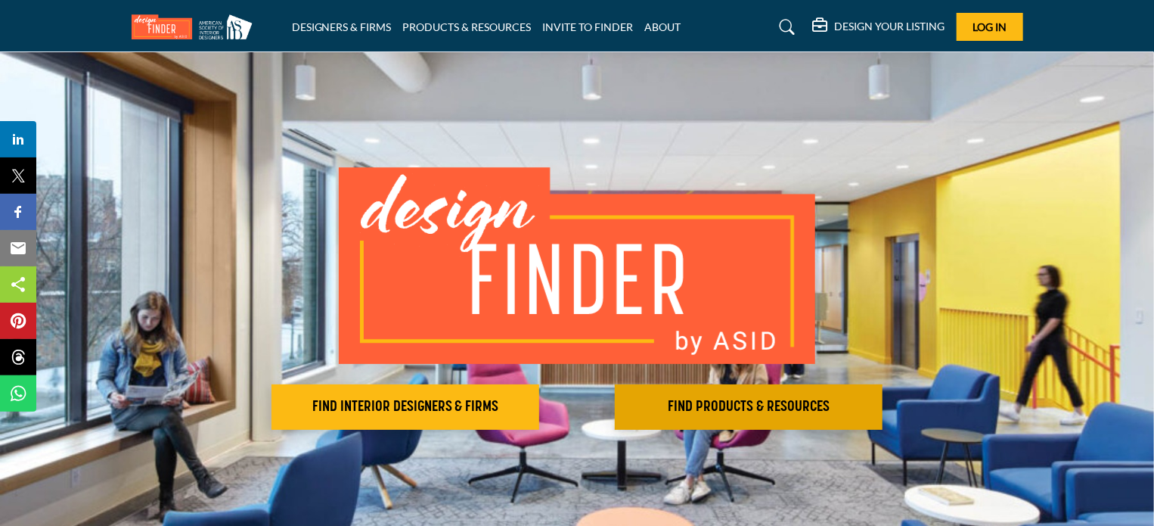
click at [535, 408] on h2 "FIND PRODUCTS & RESOURCES" at bounding box center [405, 407] width 259 height 18
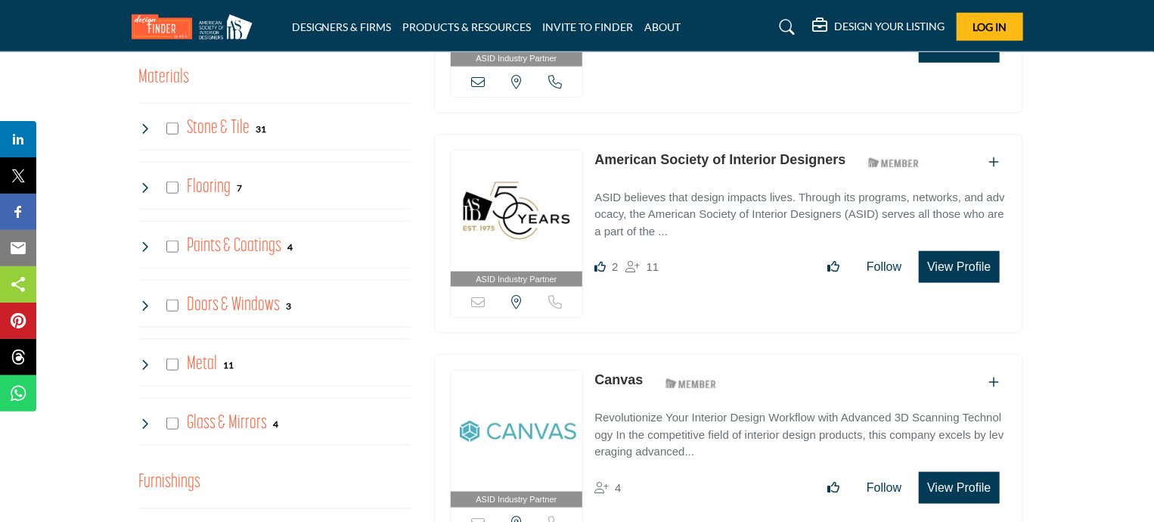
scroll to position [756, 0]
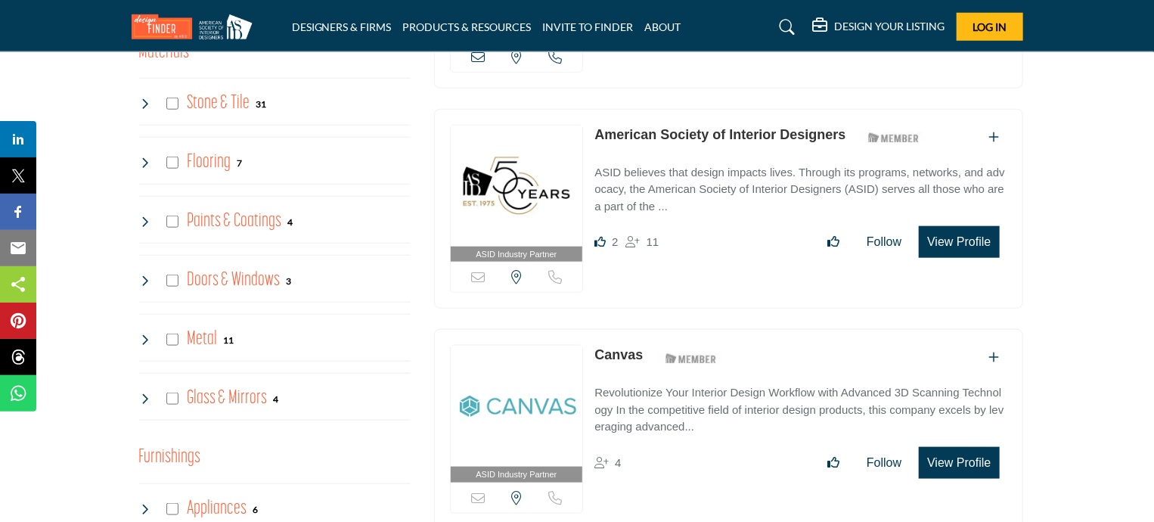
click at [178, 176] on div "Flooring 7" at bounding box center [191, 162] width 104 height 27
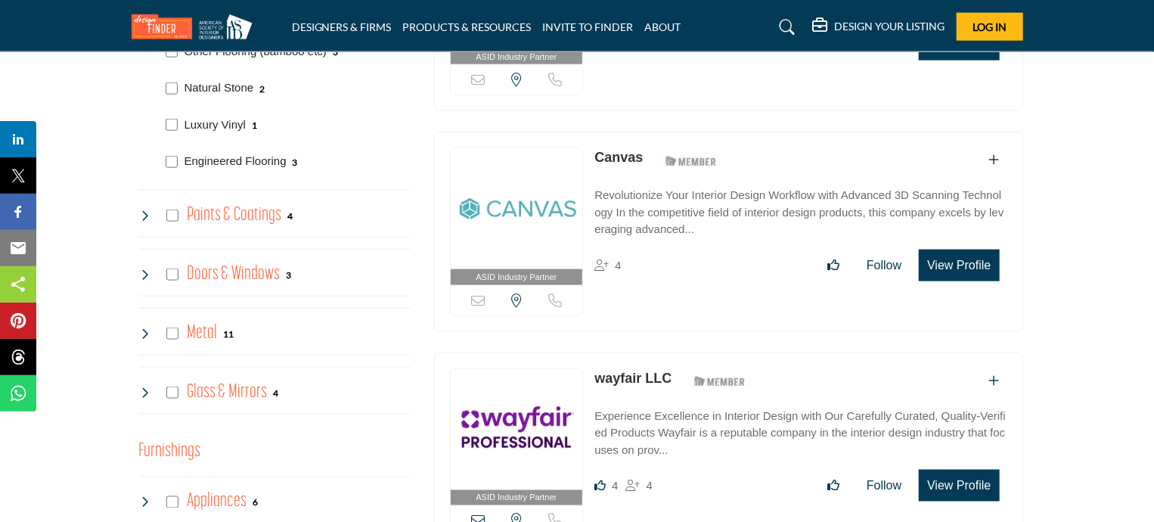
scroll to position [983, 0]
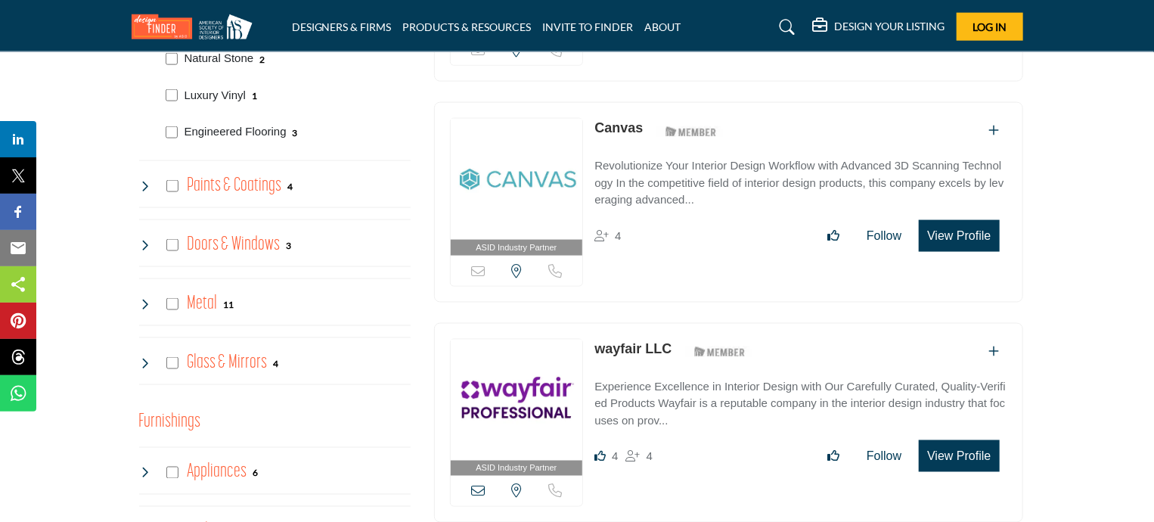
click at [146, 369] on icon at bounding box center [145, 363] width 12 height 12
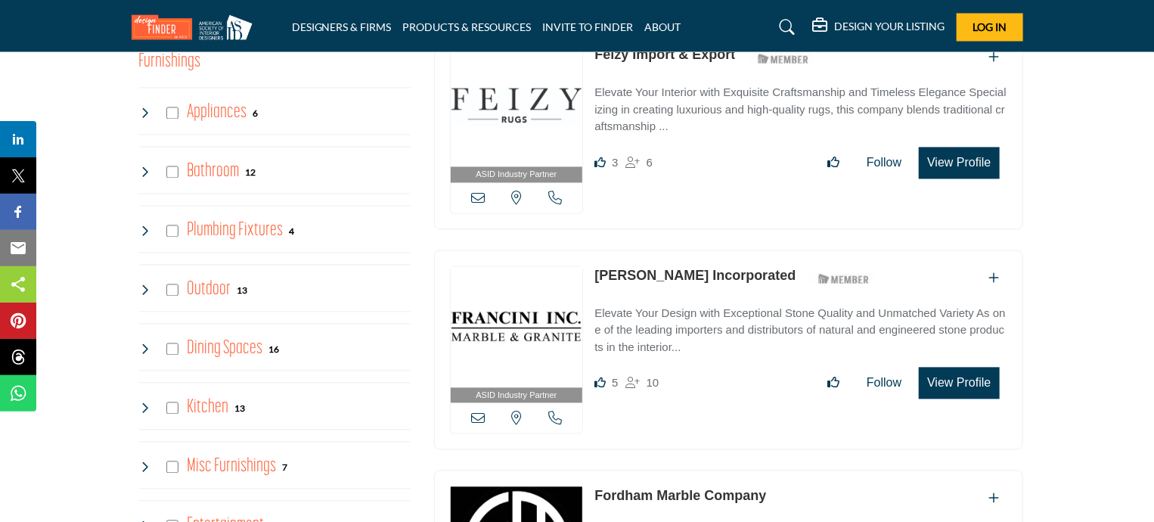
scroll to position [1512, 0]
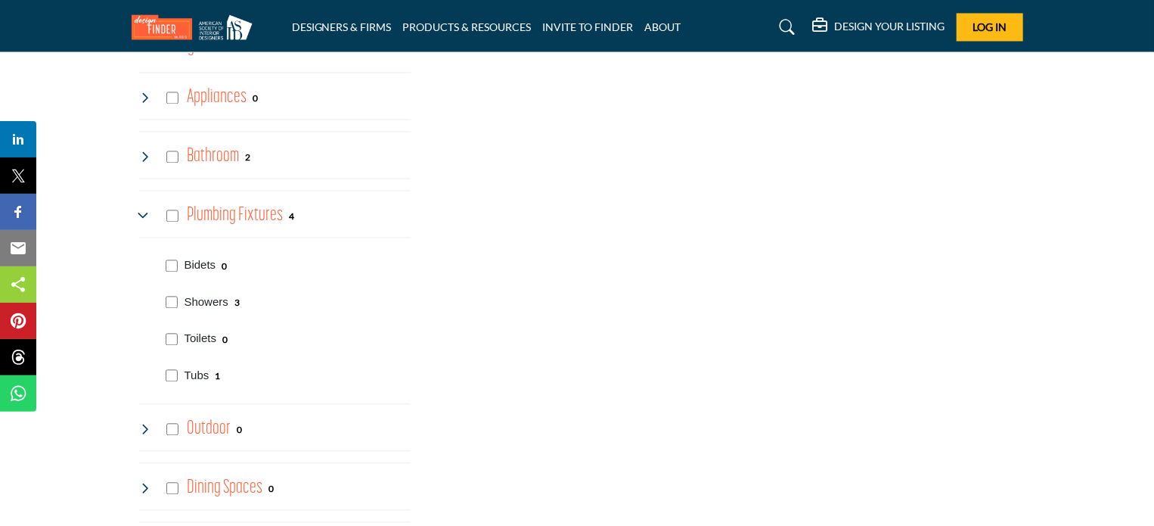
click at [219, 228] on h4 "Plumbing Fixtures" at bounding box center [235, 215] width 96 height 26
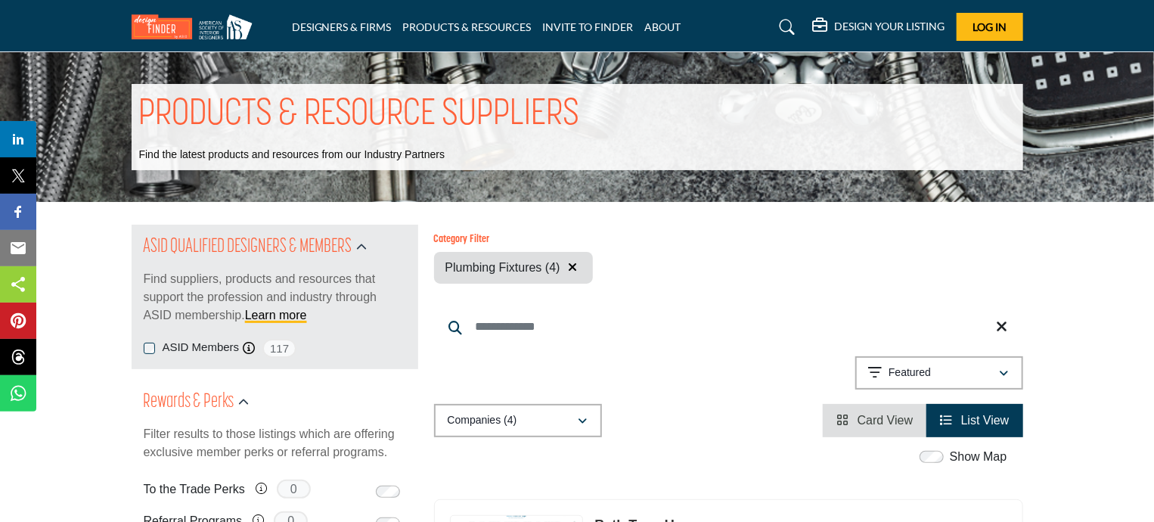
click at [577, 271] on icon "button" at bounding box center [572, 267] width 9 height 12
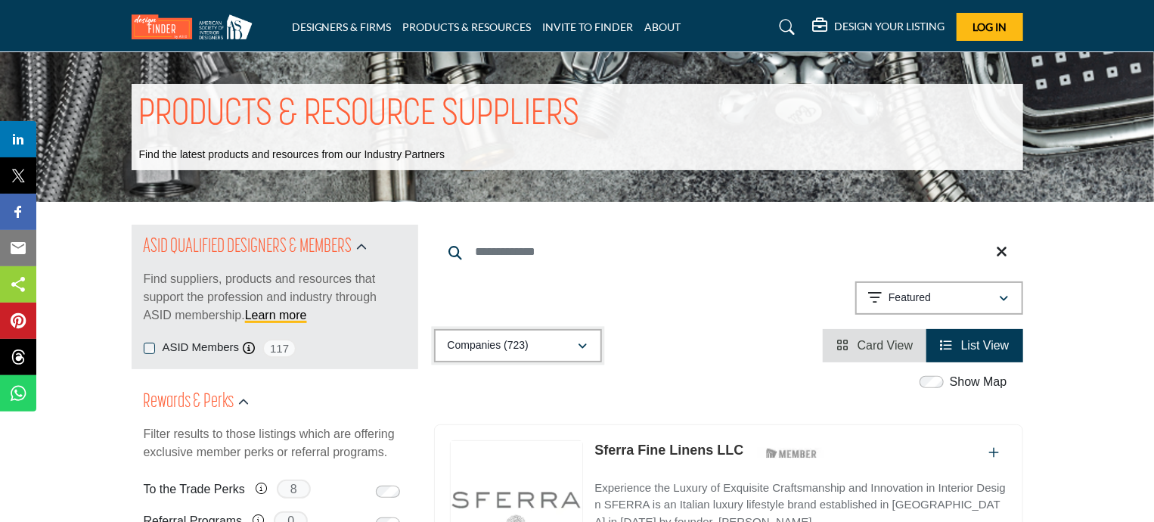
click at [563, 345] on div "Companies (723)" at bounding box center [513, 345] width 130 height 18
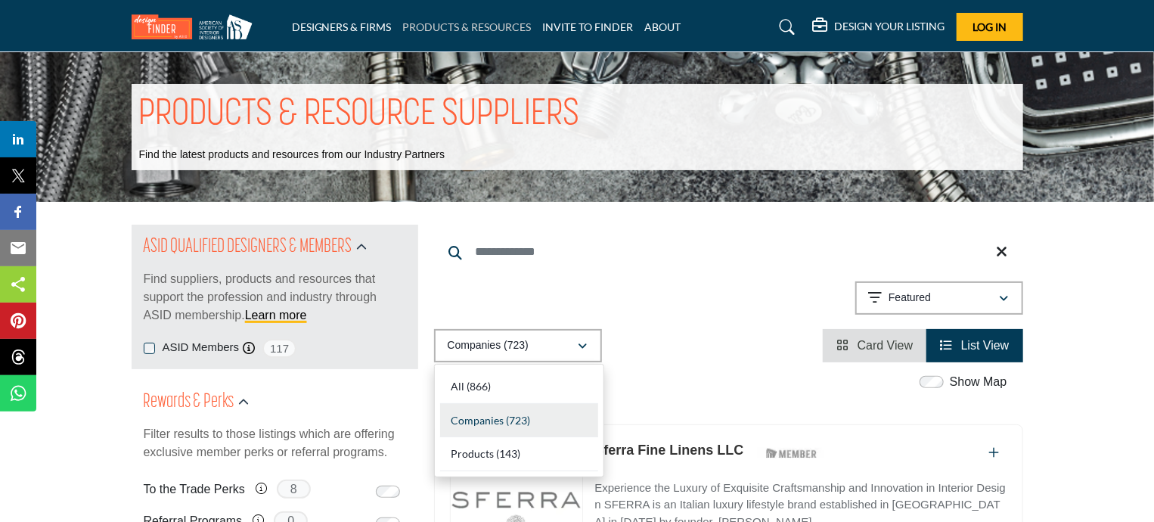
click at [475, 21] on link "PRODUCTS & RESOURCES" at bounding box center [467, 26] width 129 height 13
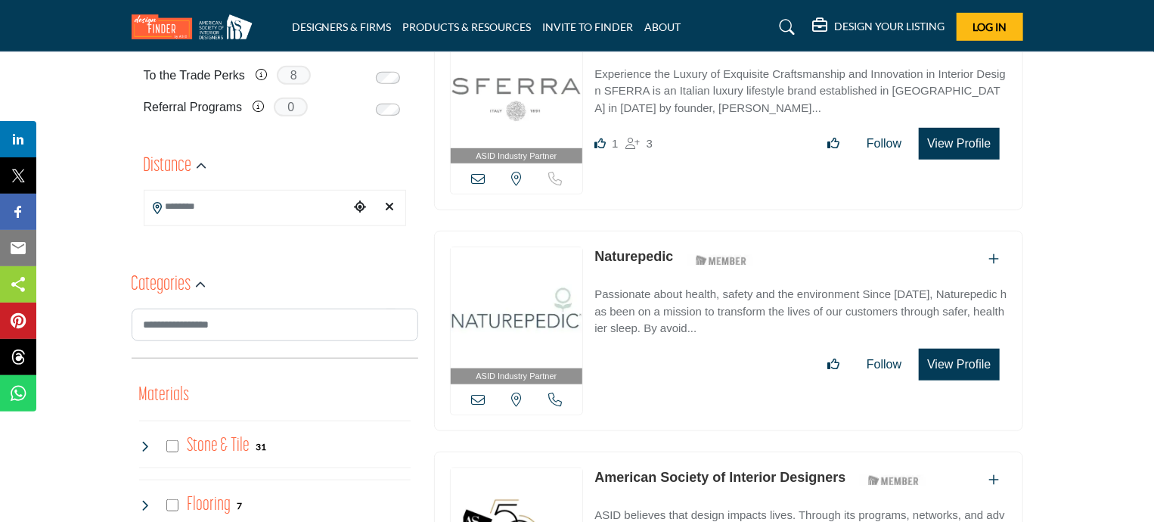
scroll to position [454, 0]
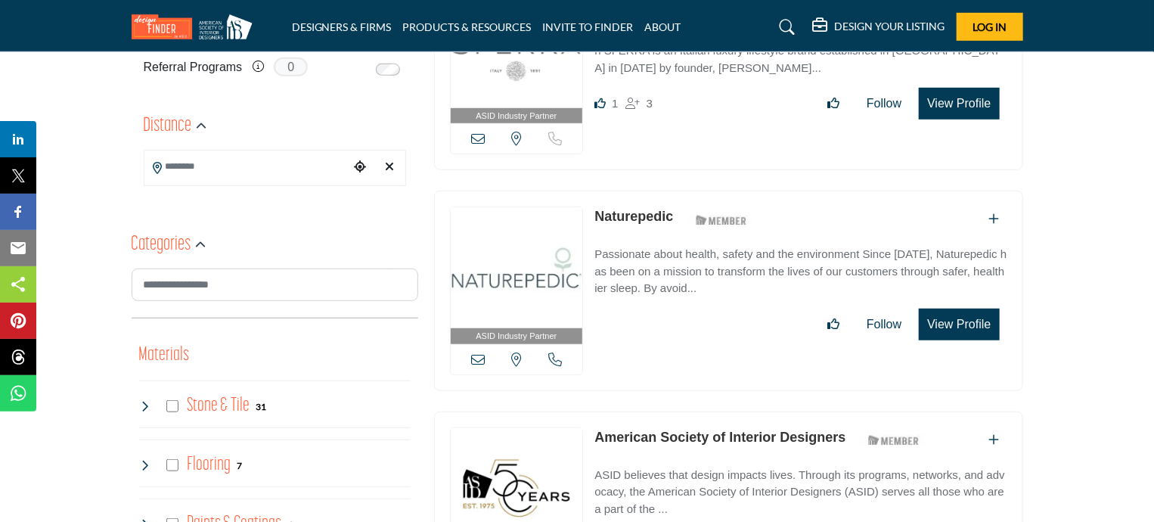
click at [227, 419] on h4 "Stone & Tile" at bounding box center [218, 405] width 63 height 26
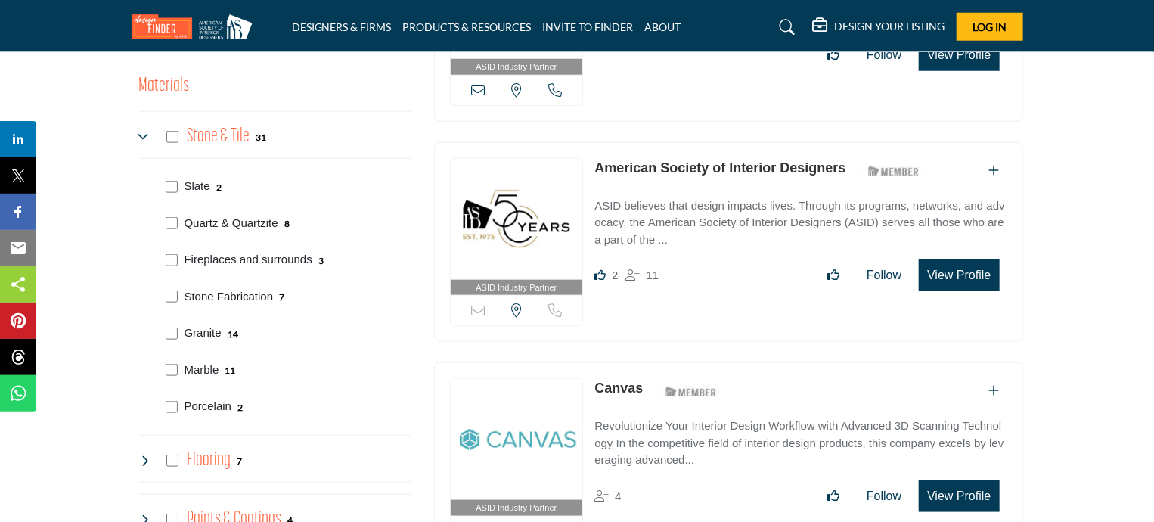
scroll to position [756, 0]
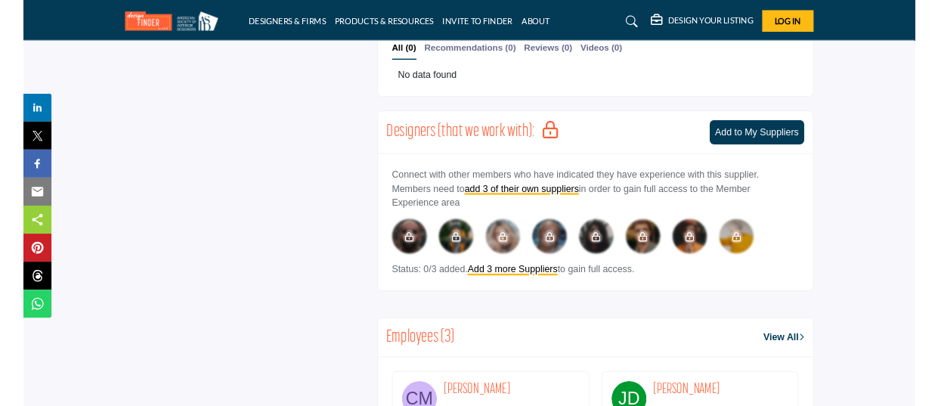
scroll to position [1511, 0]
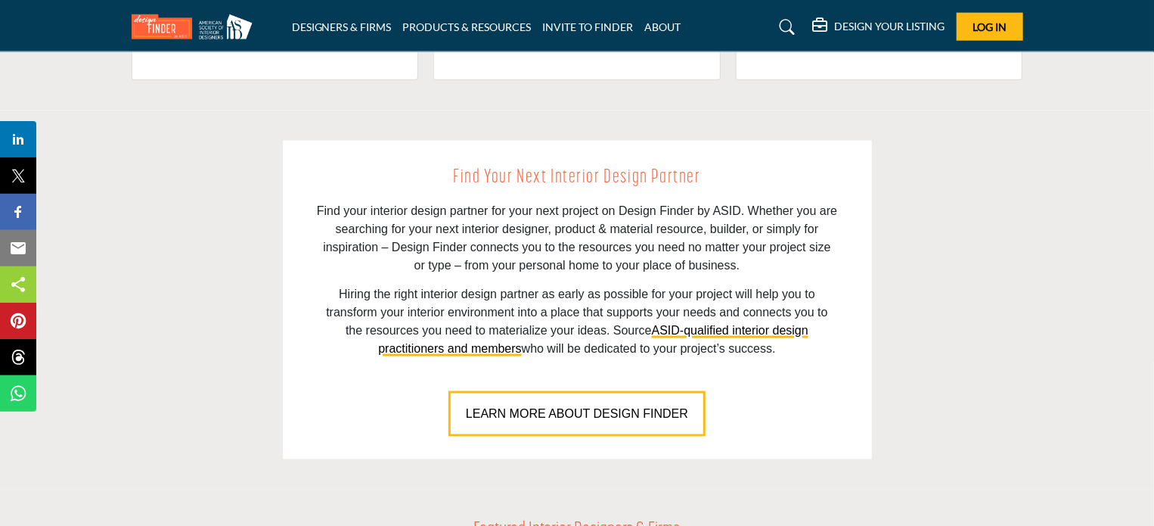
scroll to position [983, 0]
click at [480, 26] on link "PRODUCTS & RESOURCES" at bounding box center [467, 26] width 129 height 13
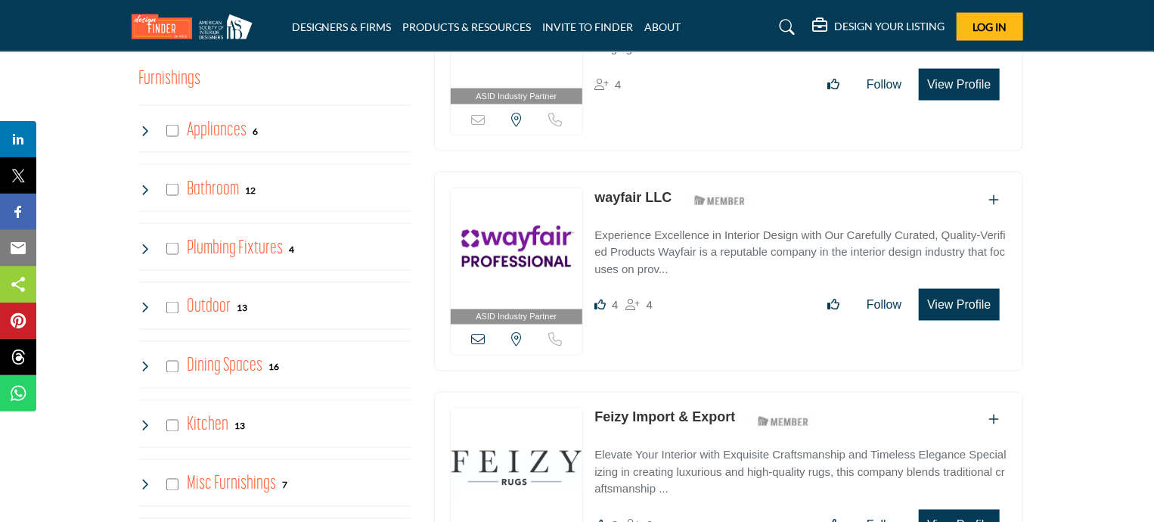
scroll to position [1437, 0]
